Goal: Task Accomplishment & Management: Use online tool/utility

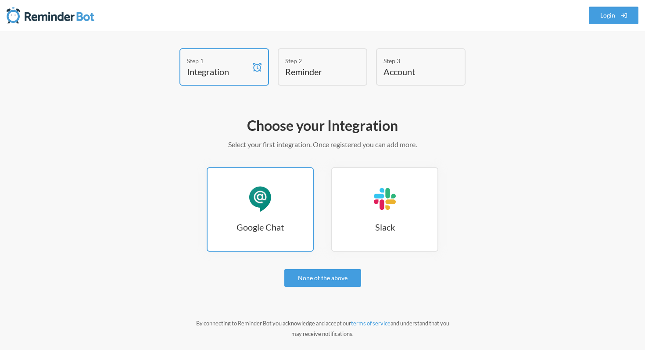
click at [257, 214] on link "Google Chat Google Chat" at bounding box center [260, 209] width 107 height 84
click at [293, 224] on h3 "Google Chat" at bounding box center [260, 227] width 105 height 12
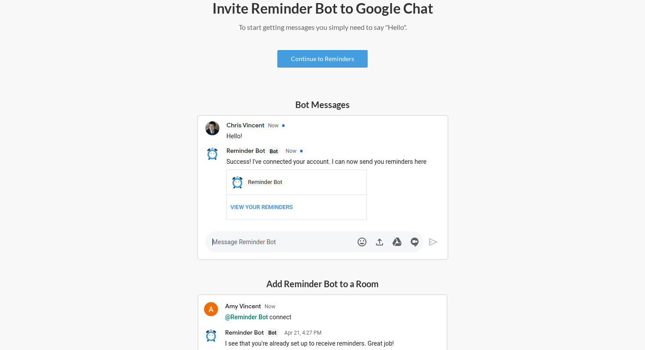
scroll to position [12, 0]
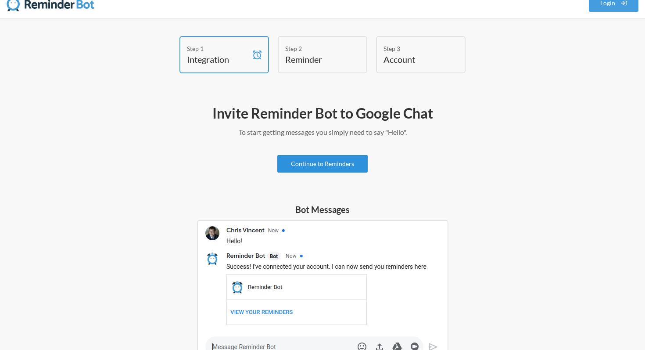
click at [317, 160] on link "Continue to Reminders" at bounding box center [322, 164] width 90 height 18
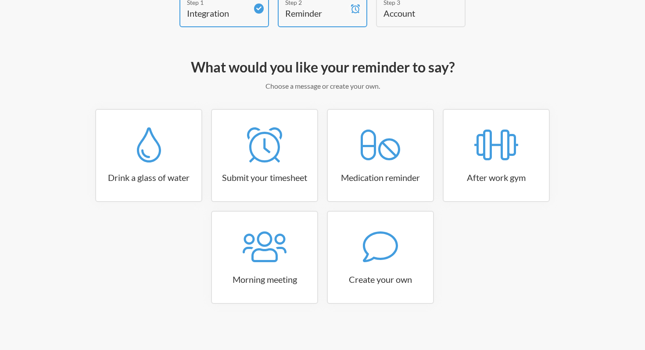
scroll to position [60, 0]
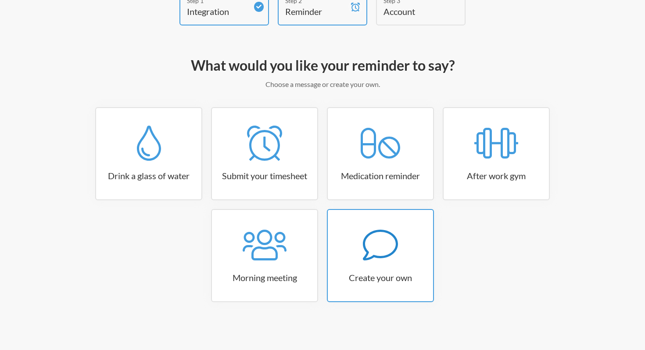
click at [380, 277] on h3 "Create your own" at bounding box center [380, 277] width 105 height 12
select select "11:30:00"
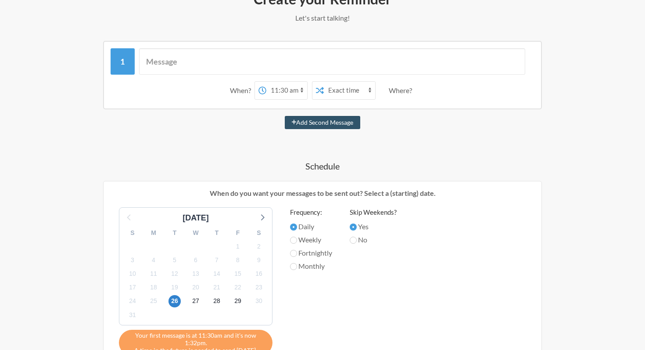
scroll to position [136, 0]
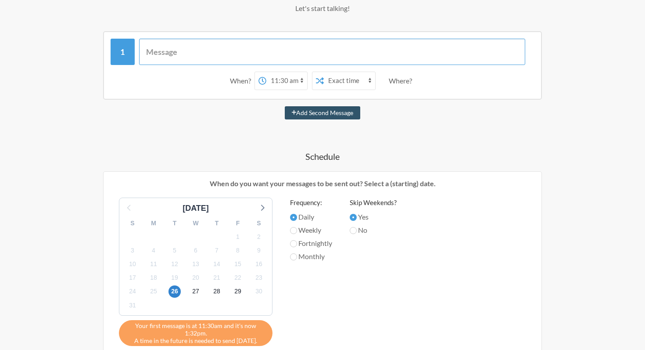
click at [221, 58] on input "text" at bounding box center [332, 52] width 387 height 26
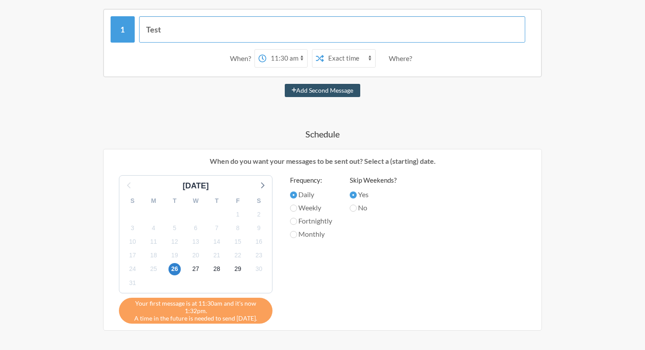
scroll to position [159, 0]
type input "Test"
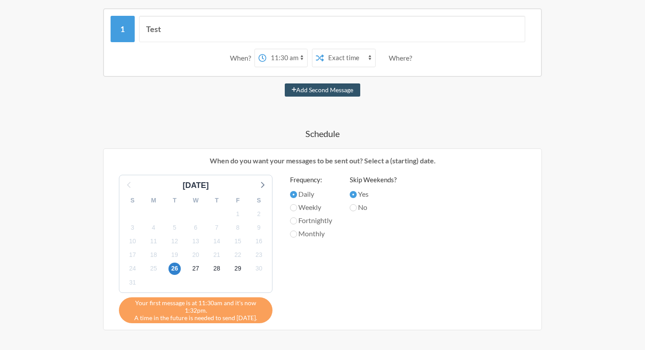
click at [280, 60] on select "12:00 am 12:15 am 12:30 am 12:45 am 1:00 am 1:15 am 1:30 am 1:45 am 2:00 am 2:1…" at bounding box center [286, 58] width 41 height 18
click at [295, 64] on select "12:00 am 12:15 am 12:30 am 12:45 am 1:00 am 1:15 am 1:30 am 1:45 am 2:00 am 2:1…" at bounding box center [286, 58] width 41 height 18
select select "13:45:00"
click at [266, 49] on select "12:00 am 12:15 am 12:30 am 12:45 am 1:00 am 1:15 am 1:30 am 1:45 am 2:00 am 2:1…" at bounding box center [286, 58] width 41 height 18
click at [335, 59] on select "Exact time Random time" at bounding box center [349, 58] width 51 height 18
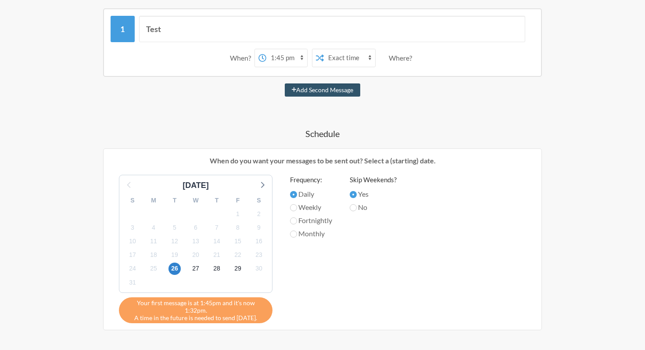
click at [275, 58] on select "12:00 am 12:15 am 12:30 am 12:45 am 1:00 am 1:15 am 1:30 am 1:45 am 2:00 am 2:1…" at bounding box center [286, 58] width 41 height 18
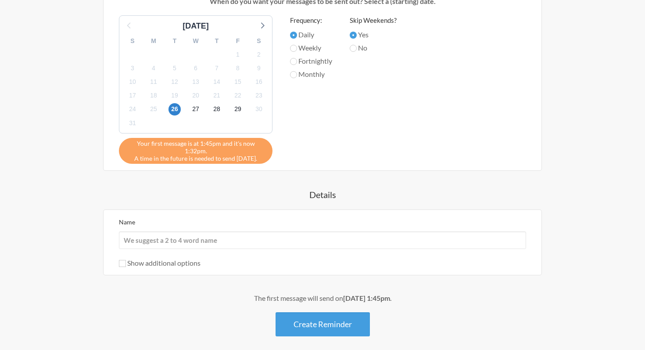
scroll to position [319, 0]
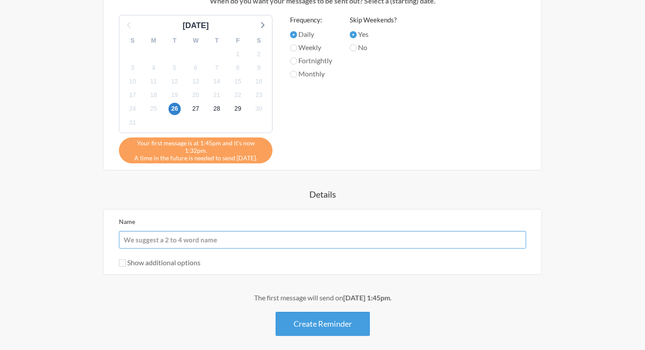
click at [277, 231] on input "Name" at bounding box center [322, 240] width 407 height 18
type input "test"
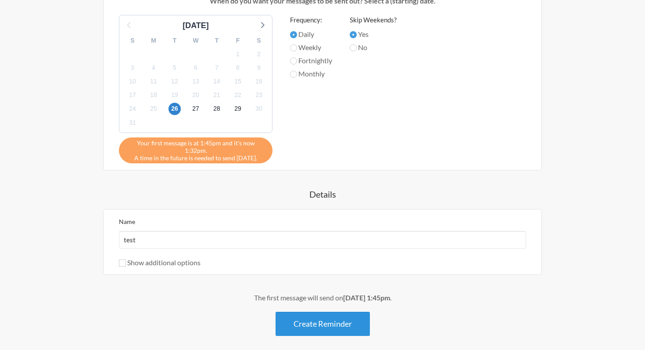
click at [296, 318] on button "Create Reminder" at bounding box center [323, 324] width 94 height 24
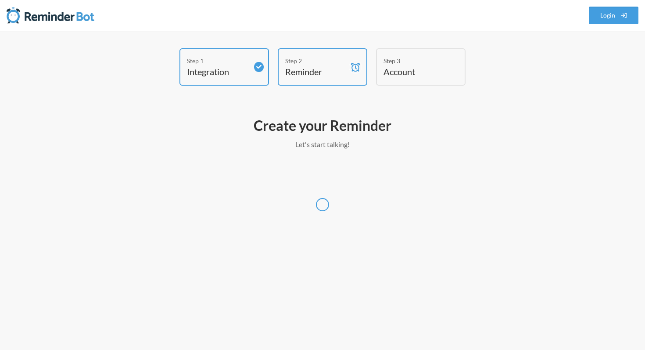
scroll to position [0, 0]
select select "America/Los_Angeles"
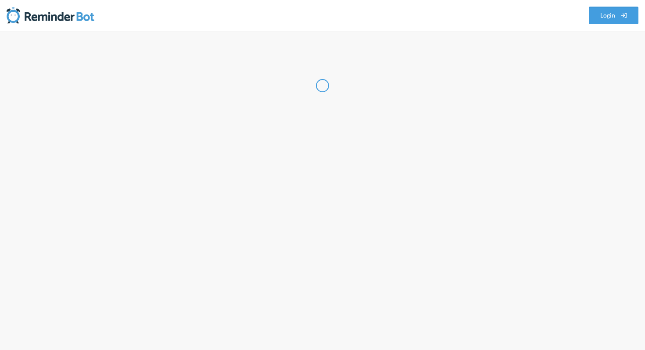
select select "US"
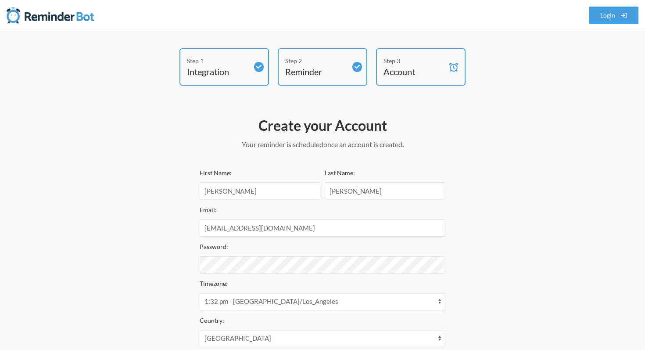
scroll to position [106, 0]
